Goal: Obtain resource: Download file/media

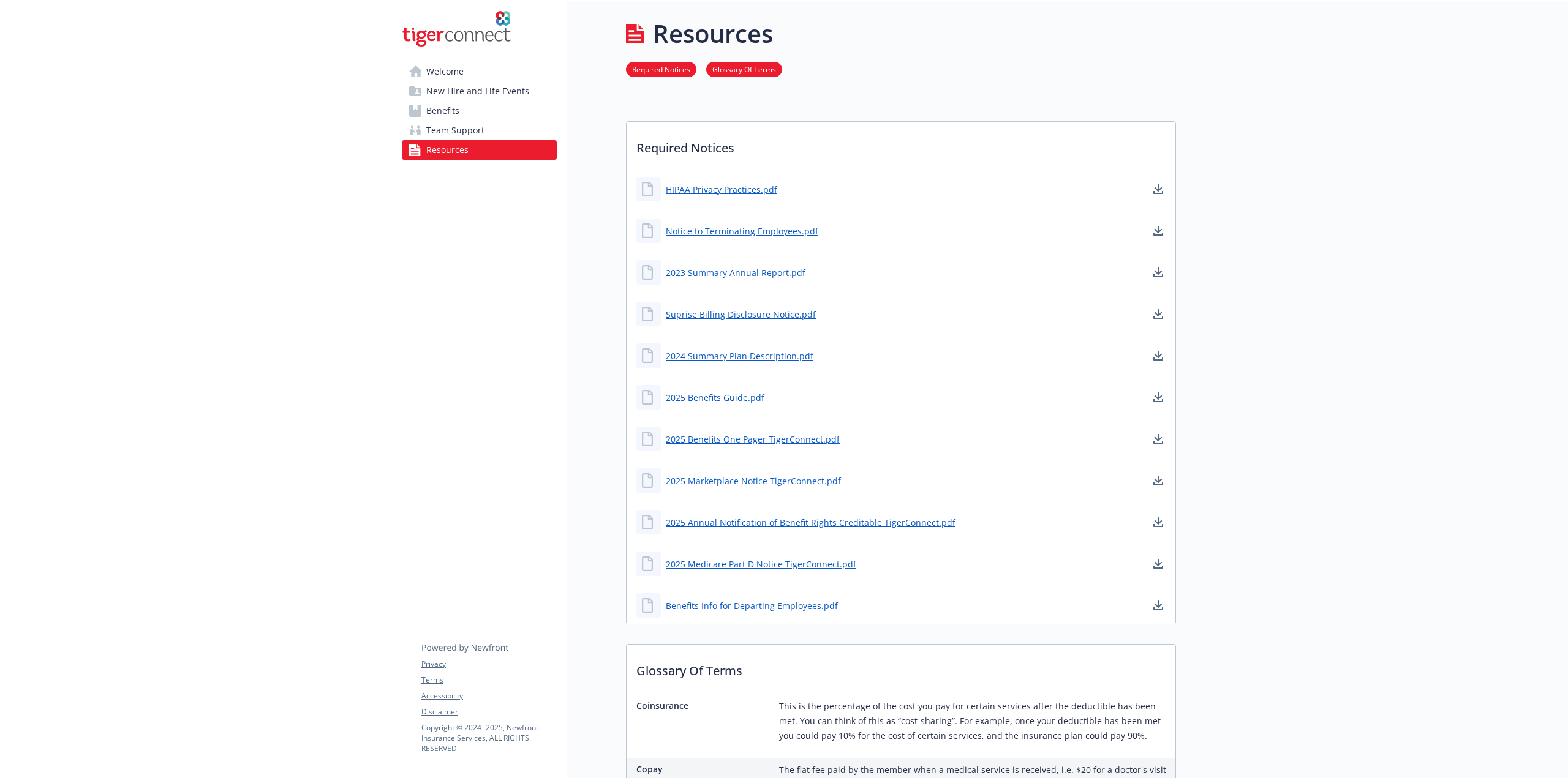
drag, startPoint x: 0, startPoint y: 0, endPoint x: 499, endPoint y: 318, distance: 591.7
click at [499, 318] on div "Welcome New Hire and Life Events Benefits Team Support Resources Privacy Terms …" at bounding box center [479, 583] width 175 height 1165
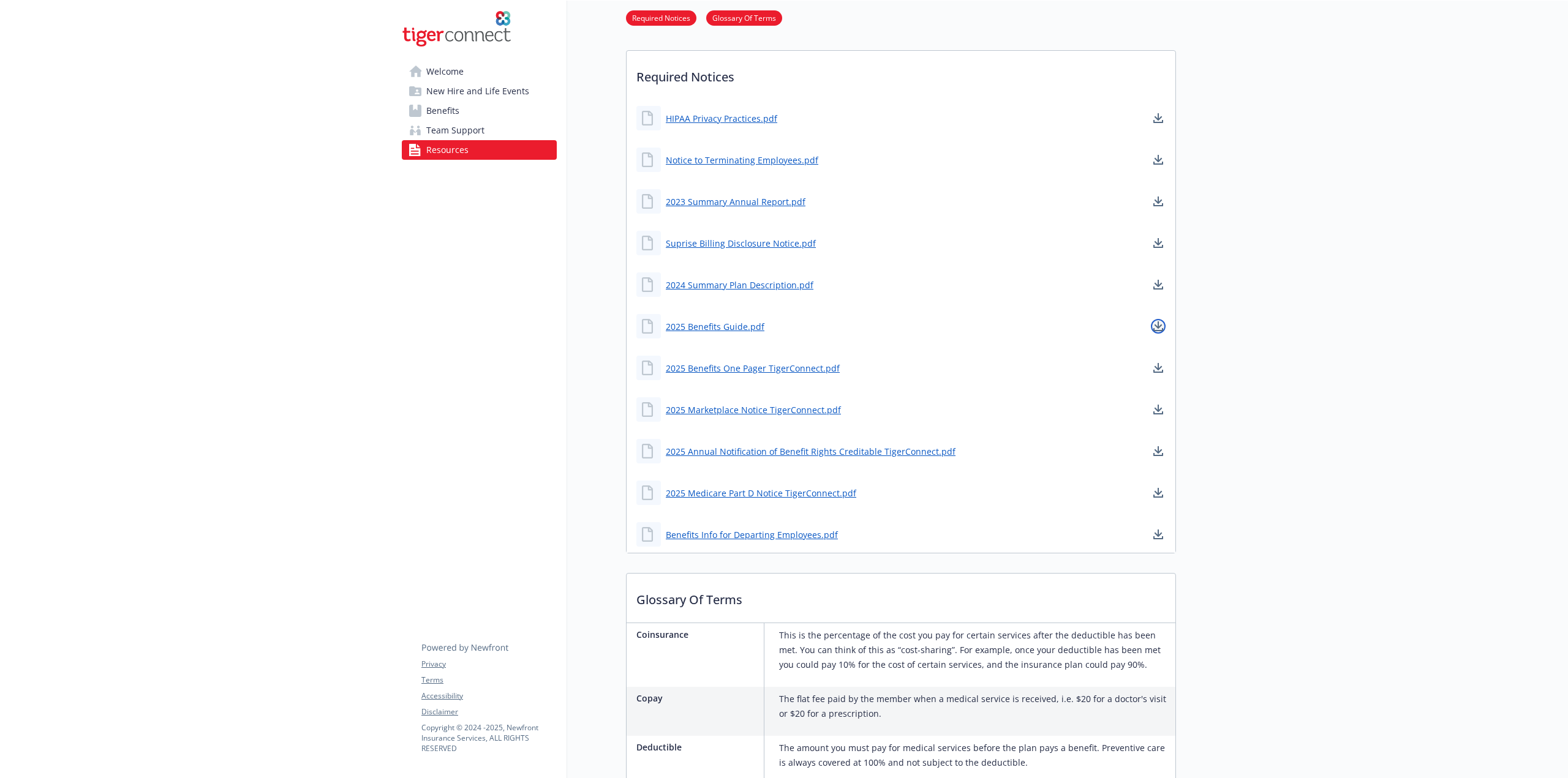
click at [1158, 330] on icon "download document" at bounding box center [1158, 329] width 10 height 3
